Goal: Check status

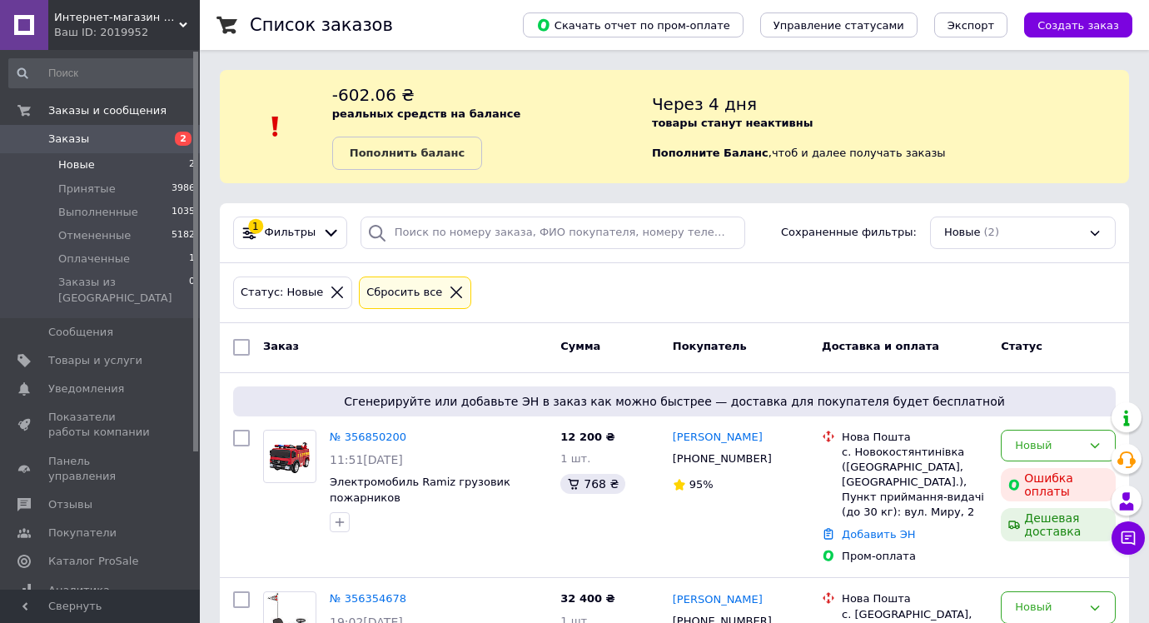
click at [82, 137] on span "Заказы" at bounding box center [68, 139] width 41 height 15
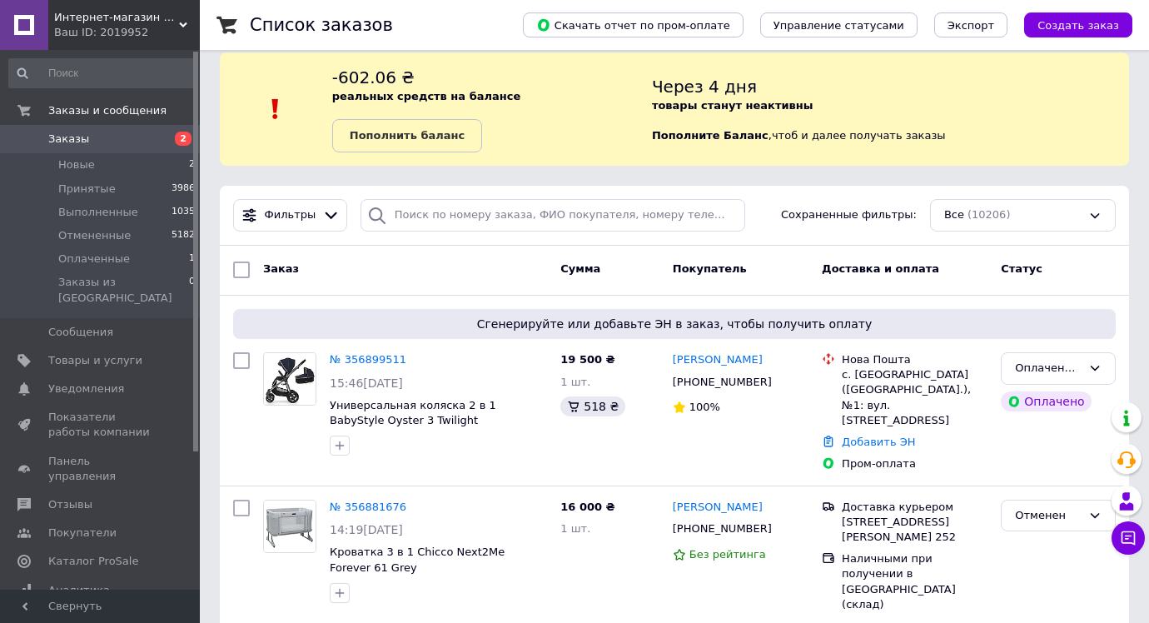
scroll to position [22, 0]
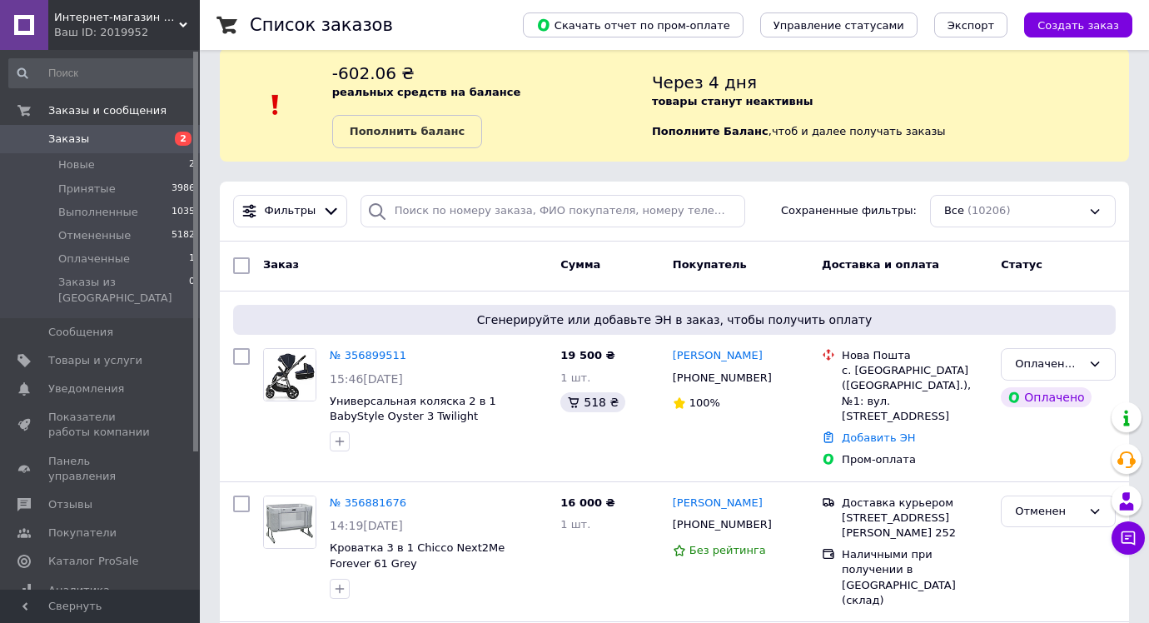
click at [868, 161] on div "-602.06 ₴ реальных средств на балансе Пополнить баланс Через 4 дня товары стану…" at bounding box center [674, 104] width 909 height 113
click at [775, 375] on icon at bounding box center [781, 377] width 13 height 13
click at [412, 355] on icon at bounding box center [416, 355] width 13 height 13
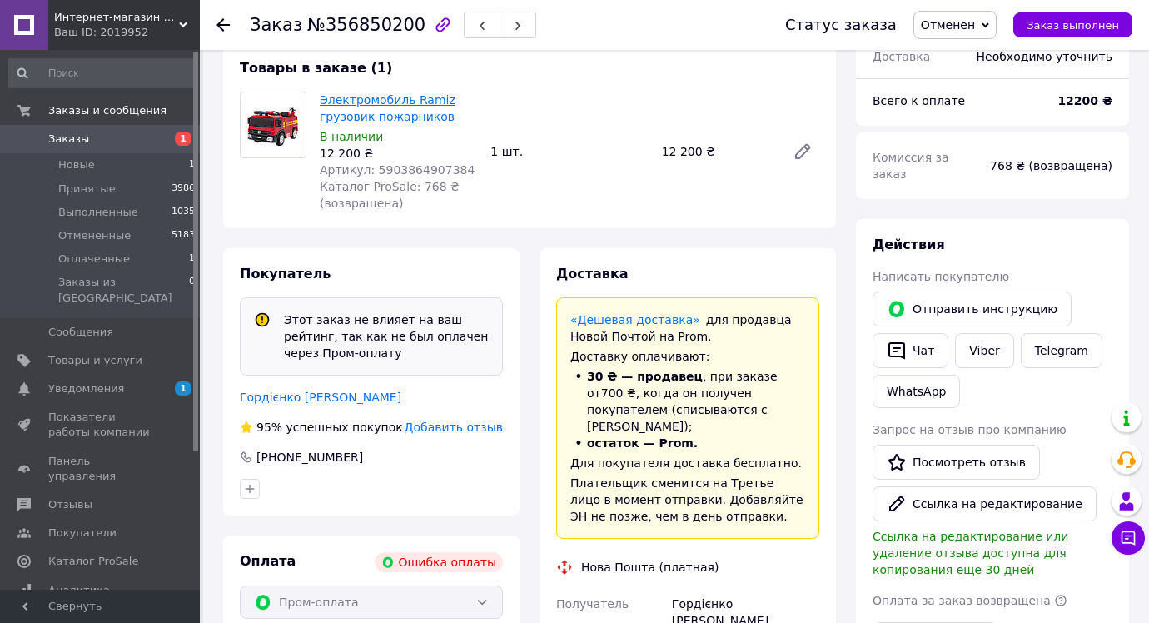
scroll to position [712, 0]
